Goal: Task Accomplishment & Management: Manage account settings

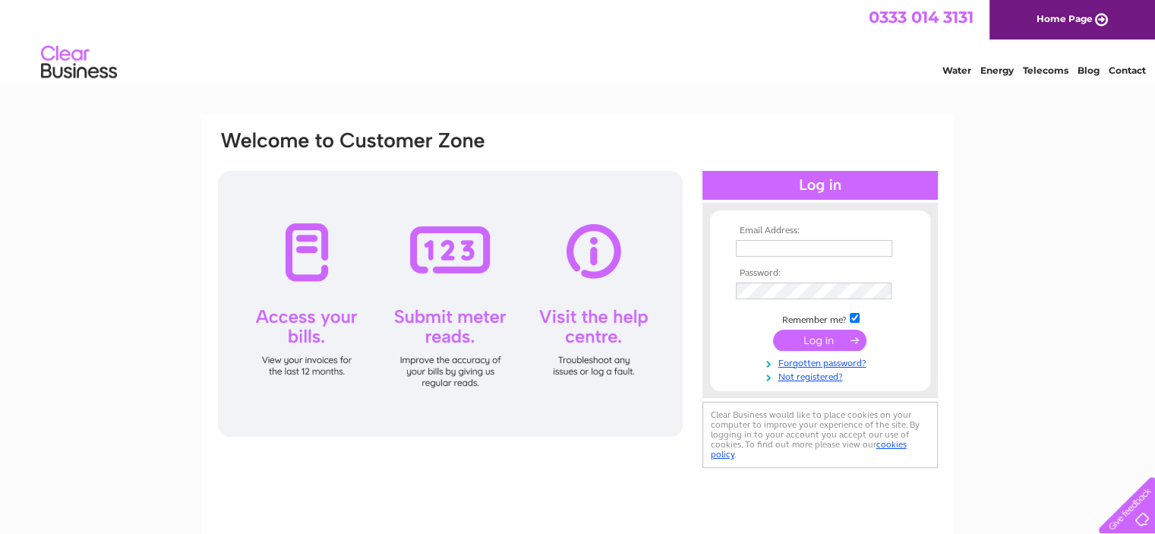
type input "[EMAIL_ADDRESS][DOMAIN_NAME]"
click at [841, 342] on input "submit" at bounding box center [819, 340] width 93 height 21
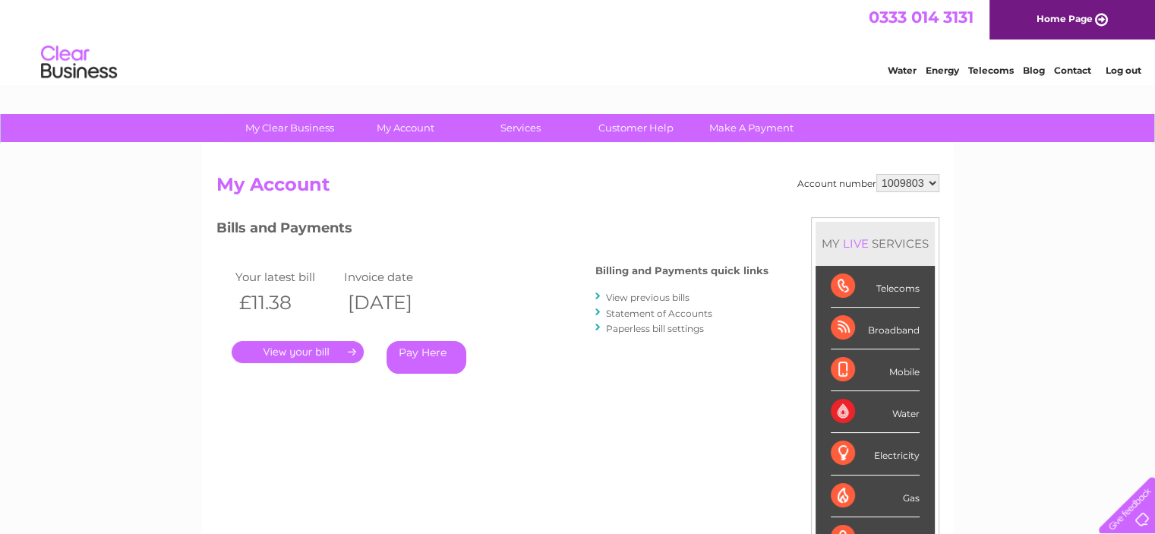
click at [315, 352] on link "." at bounding box center [298, 352] width 132 height 22
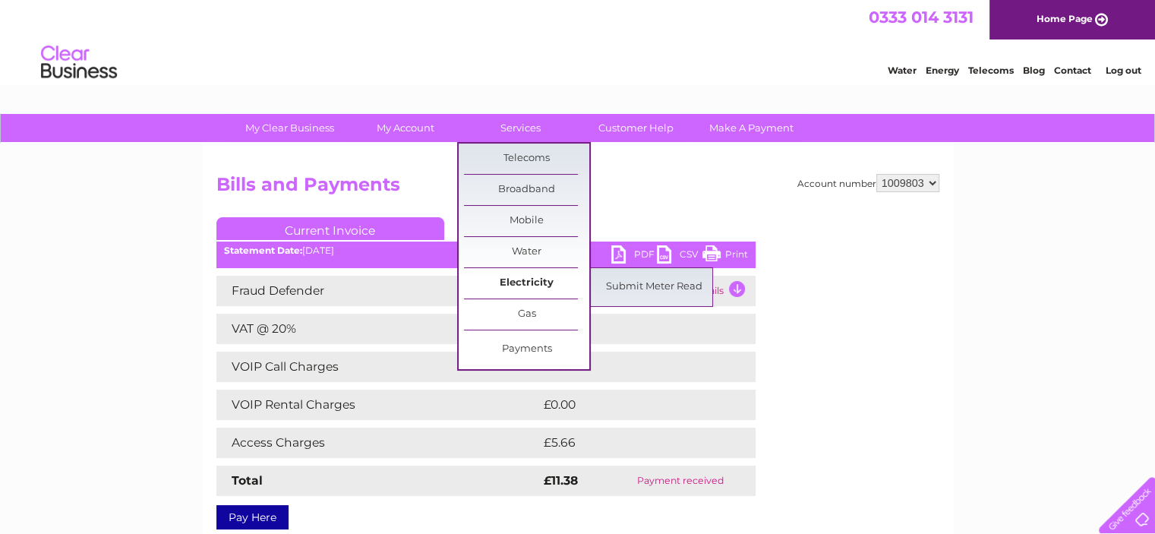
click at [531, 275] on link "Electricity" at bounding box center [526, 283] width 125 height 30
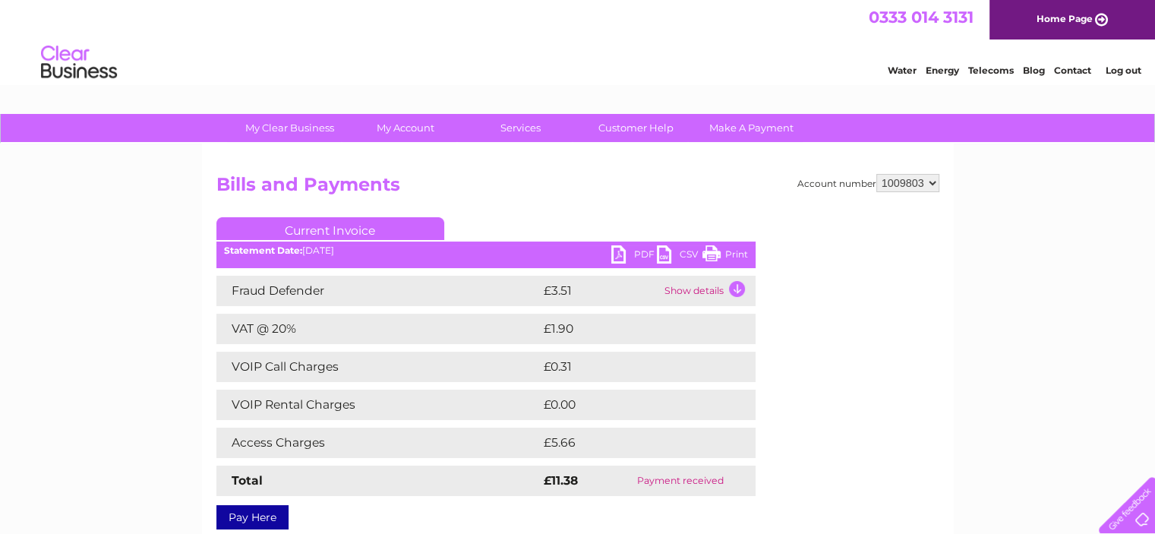
click at [944, 70] on link "Energy" at bounding box center [942, 70] width 33 height 11
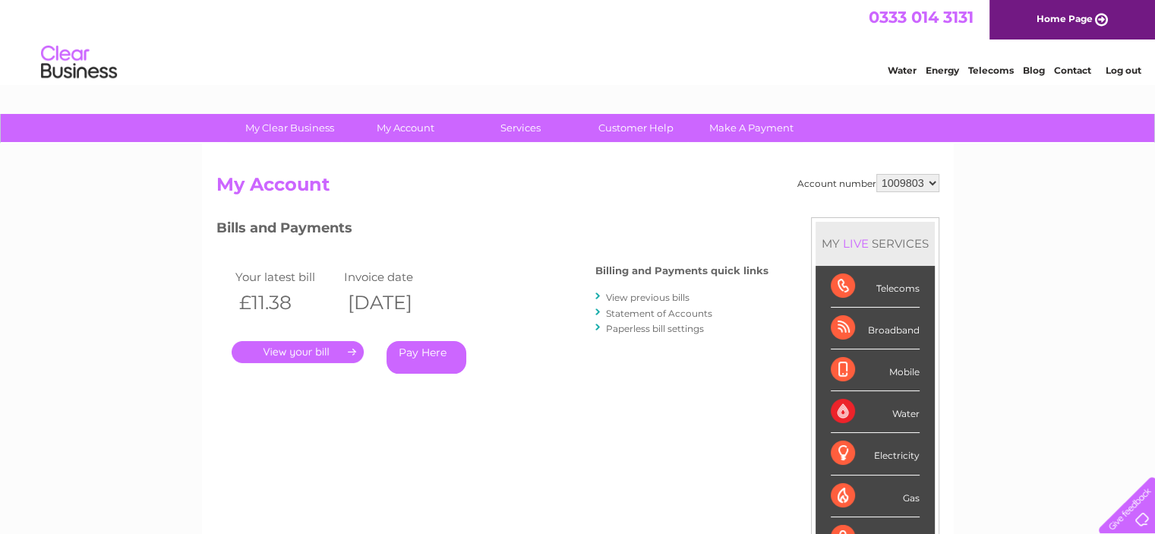
click at [294, 224] on h3 "Bills and Payments" at bounding box center [492, 230] width 552 height 27
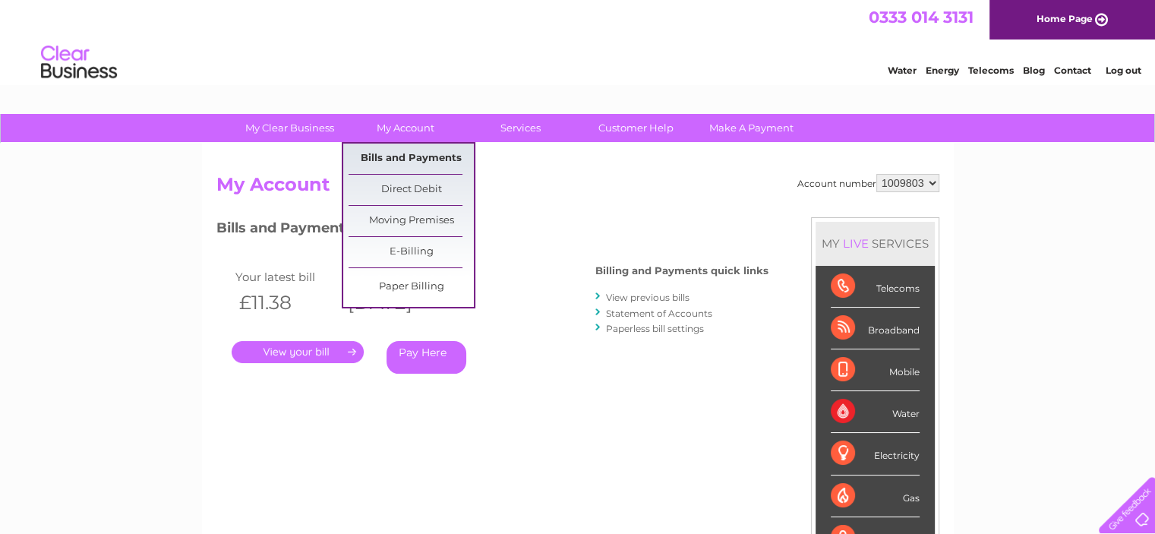
click at [389, 147] on link "Bills and Payments" at bounding box center [410, 158] width 125 height 30
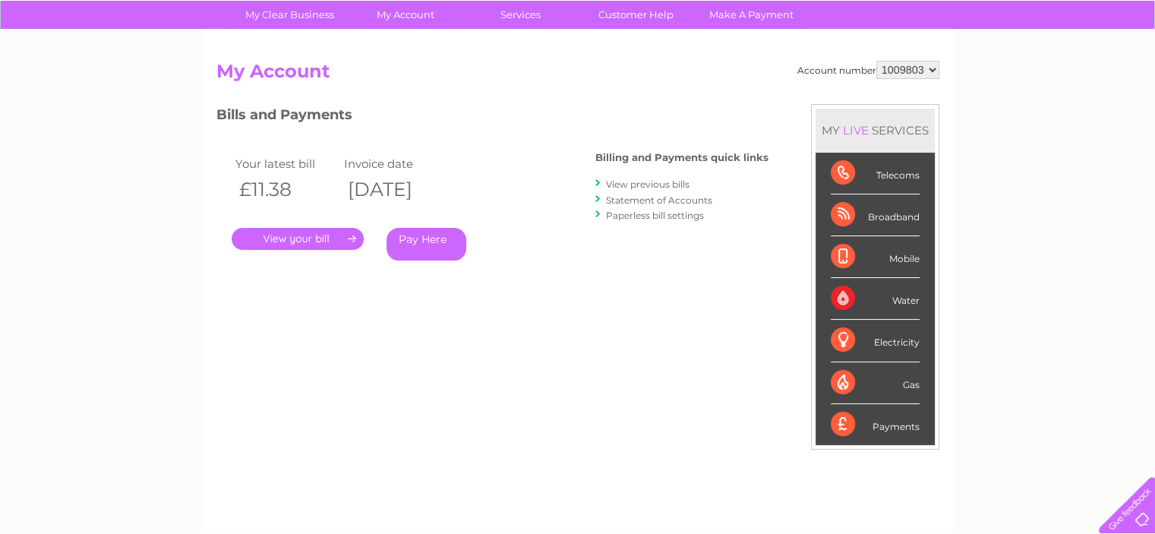
scroll to position [76, 0]
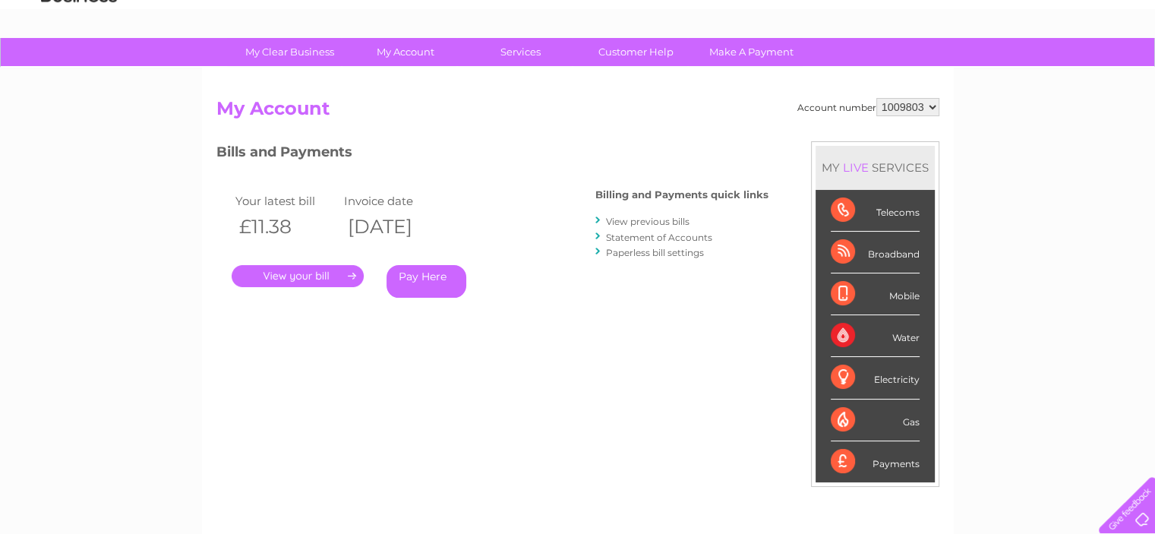
click at [641, 224] on link "View previous bills" at bounding box center [648, 221] width 84 height 11
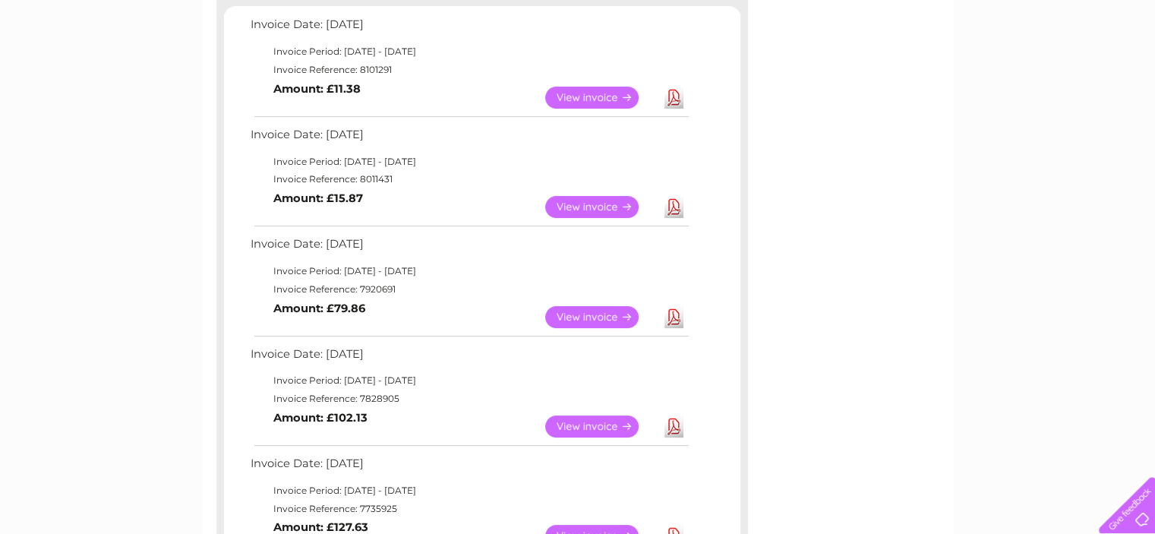
scroll to position [304, 0]
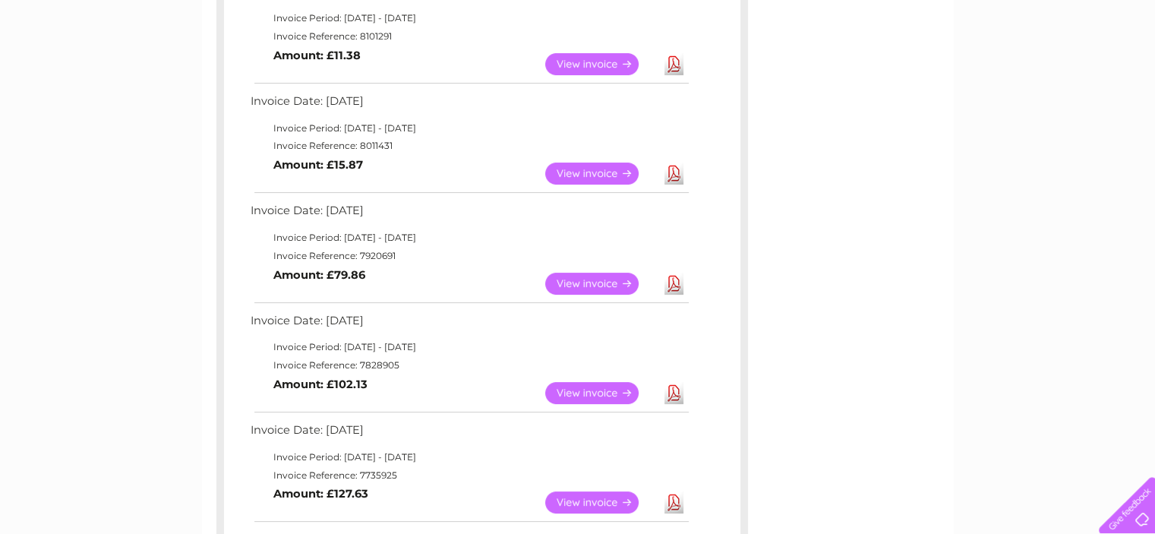
click at [571, 285] on link "View" at bounding box center [601, 284] width 112 height 22
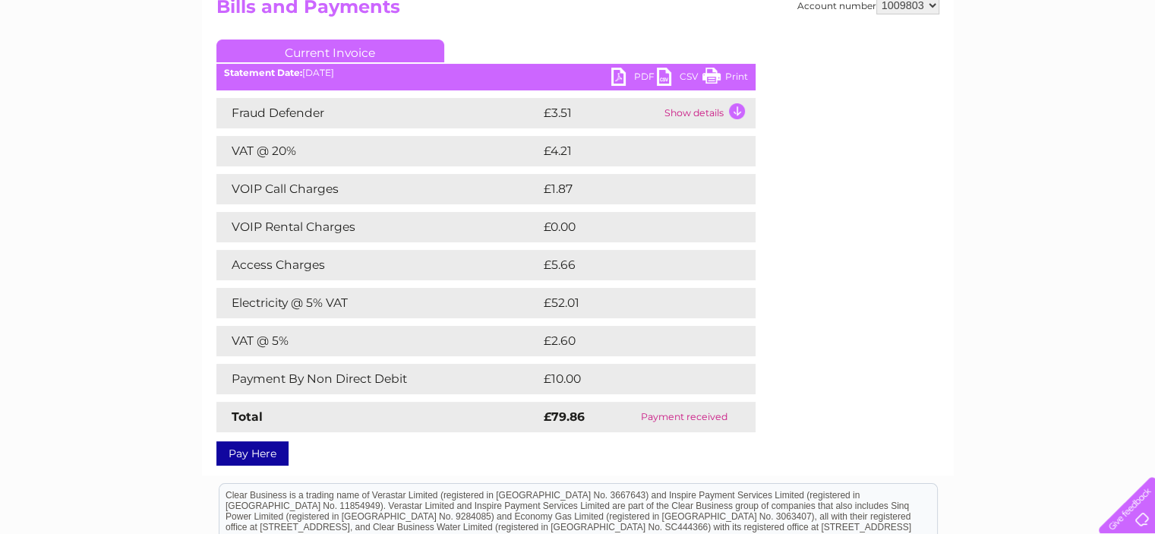
scroll to position [152, 0]
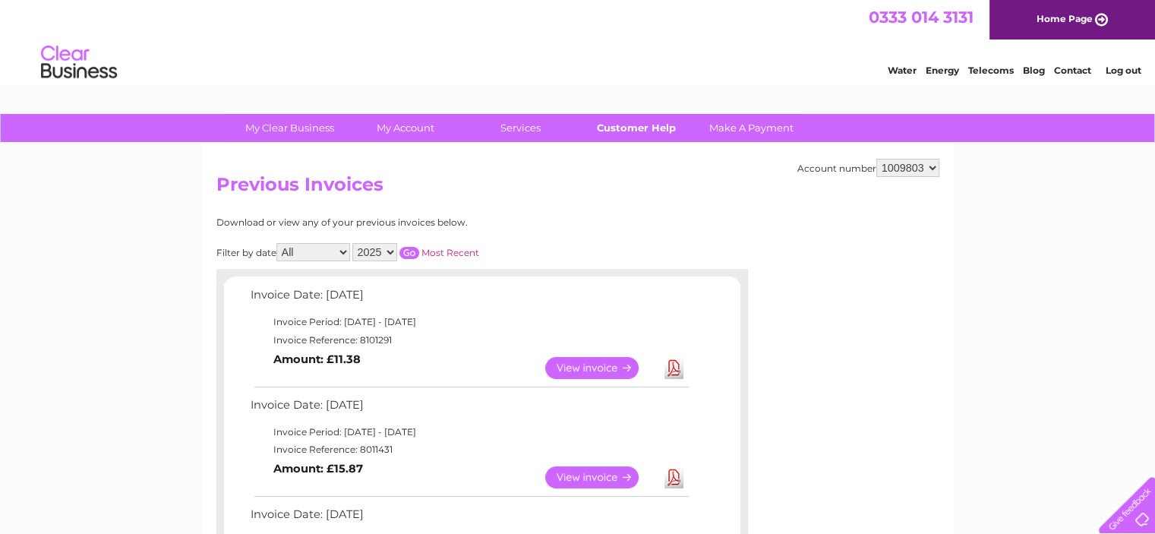
click at [639, 121] on link "Customer Help" at bounding box center [635, 128] width 125 height 28
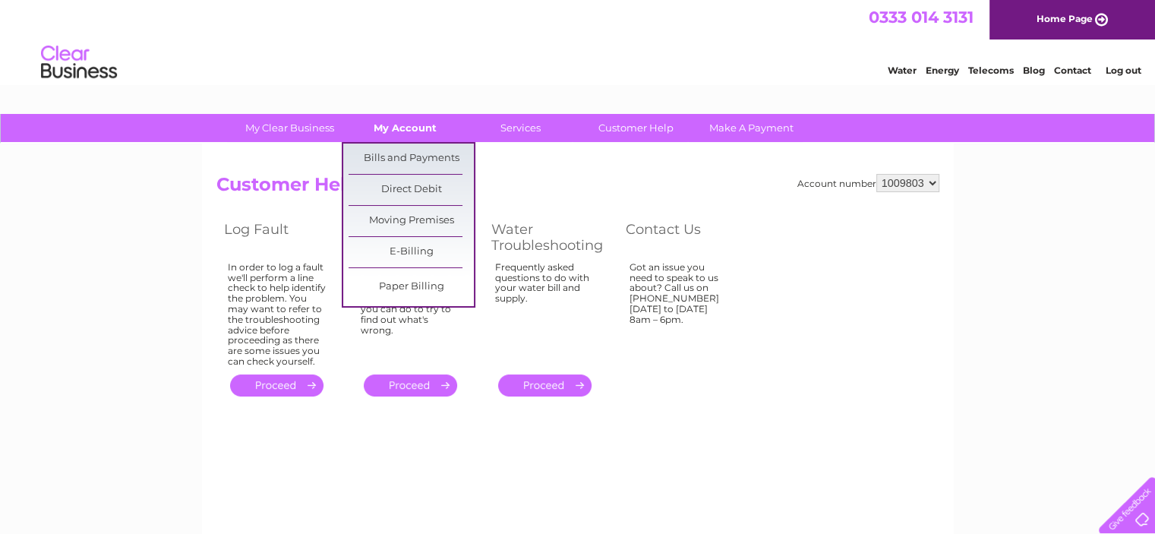
click at [409, 125] on link "My Account" at bounding box center [404, 128] width 125 height 28
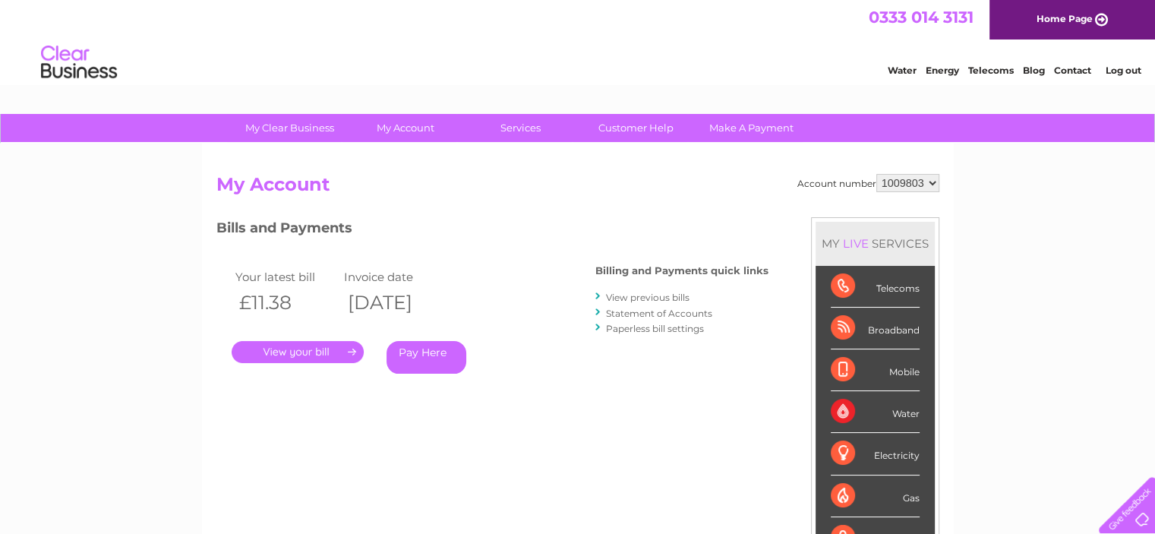
click at [300, 352] on link "." at bounding box center [298, 352] width 132 height 22
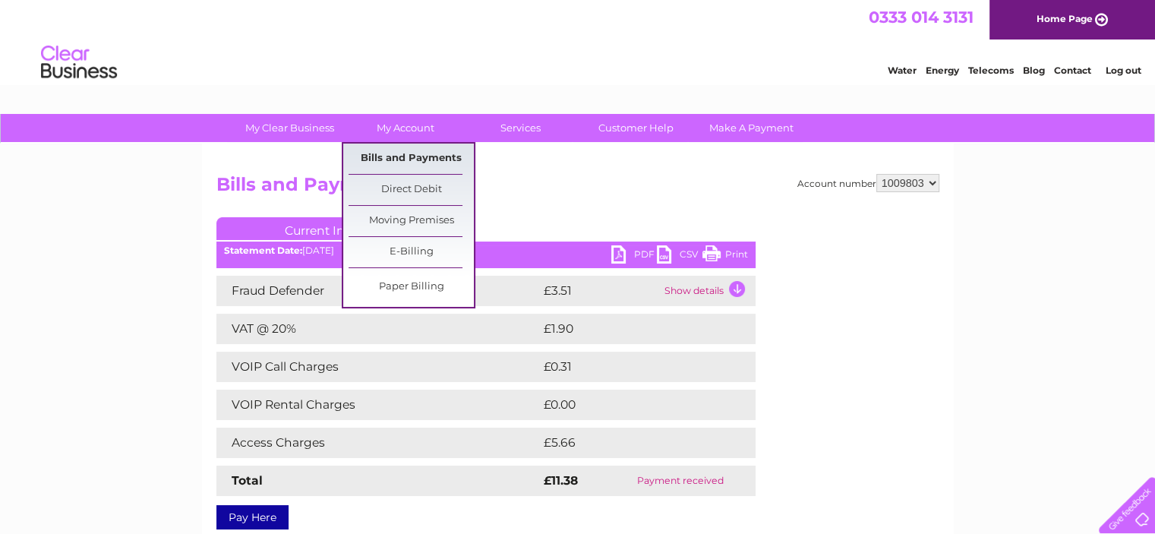
click at [401, 158] on link "Bills and Payments" at bounding box center [410, 158] width 125 height 30
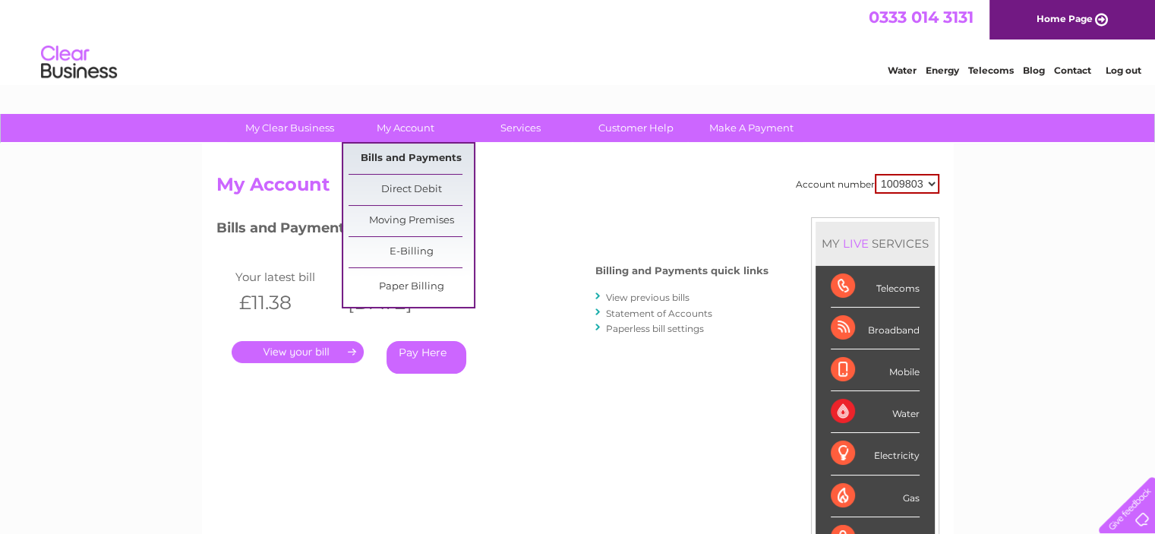
click at [403, 149] on link "Bills and Payments" at bounding box center [410, 158] width 125 height 30
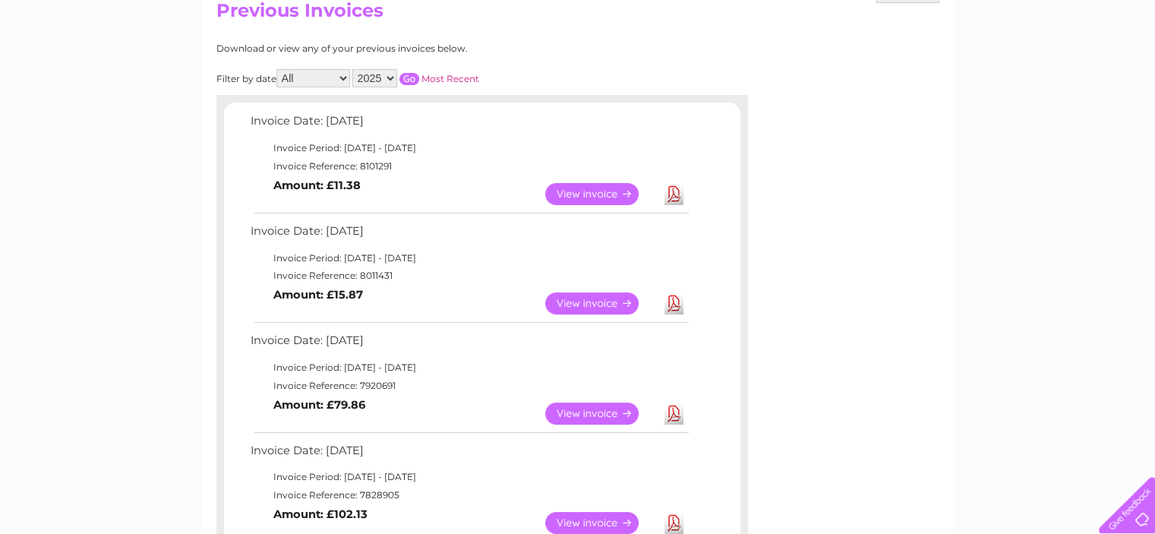
scroll to position [76, 0]
